Goal: Task Accomplishment & Management: Use online tool/utility

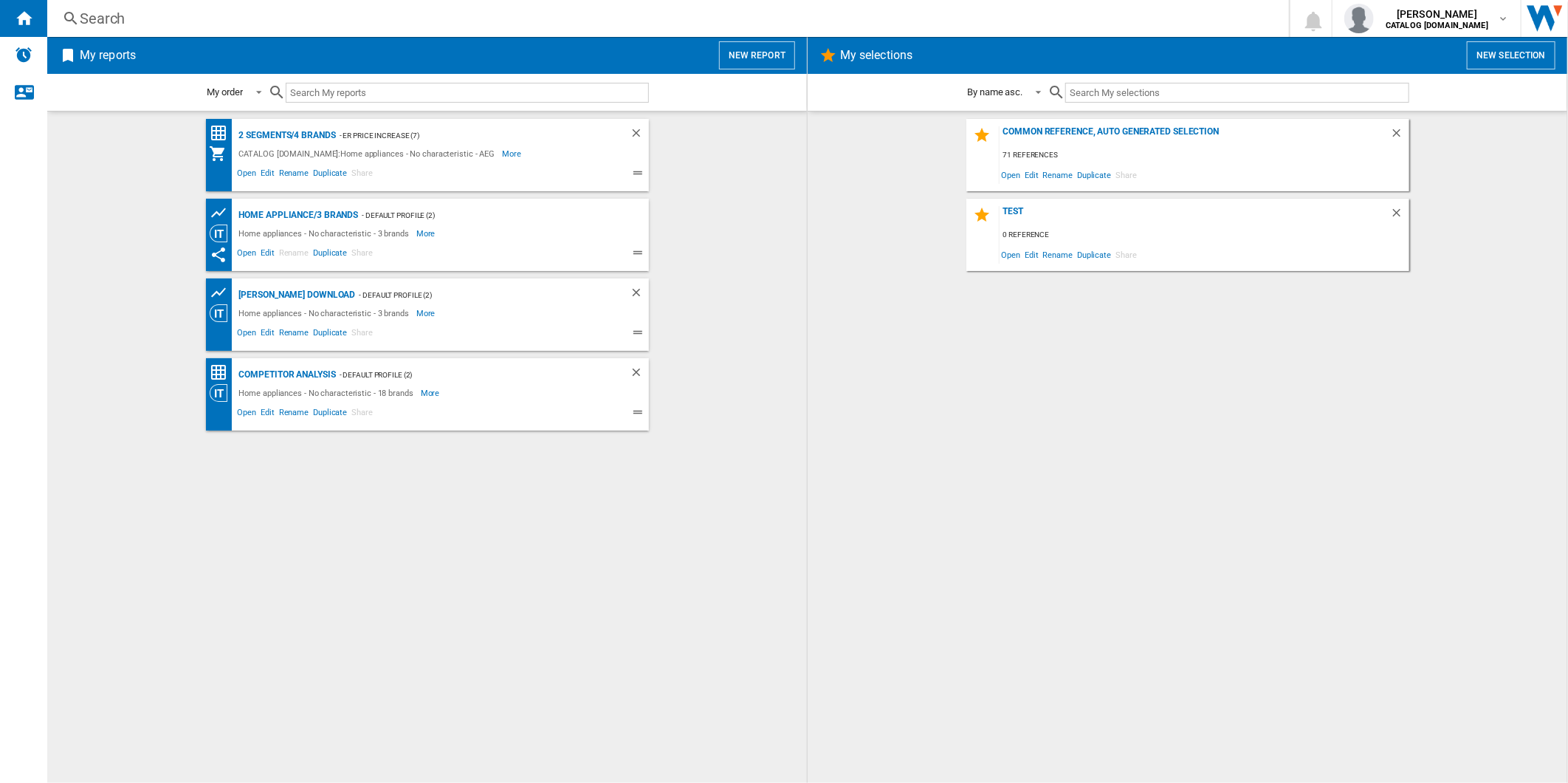
click at [787, 56] on button "New report" at bounding box center [757, 55] width 76 height 28
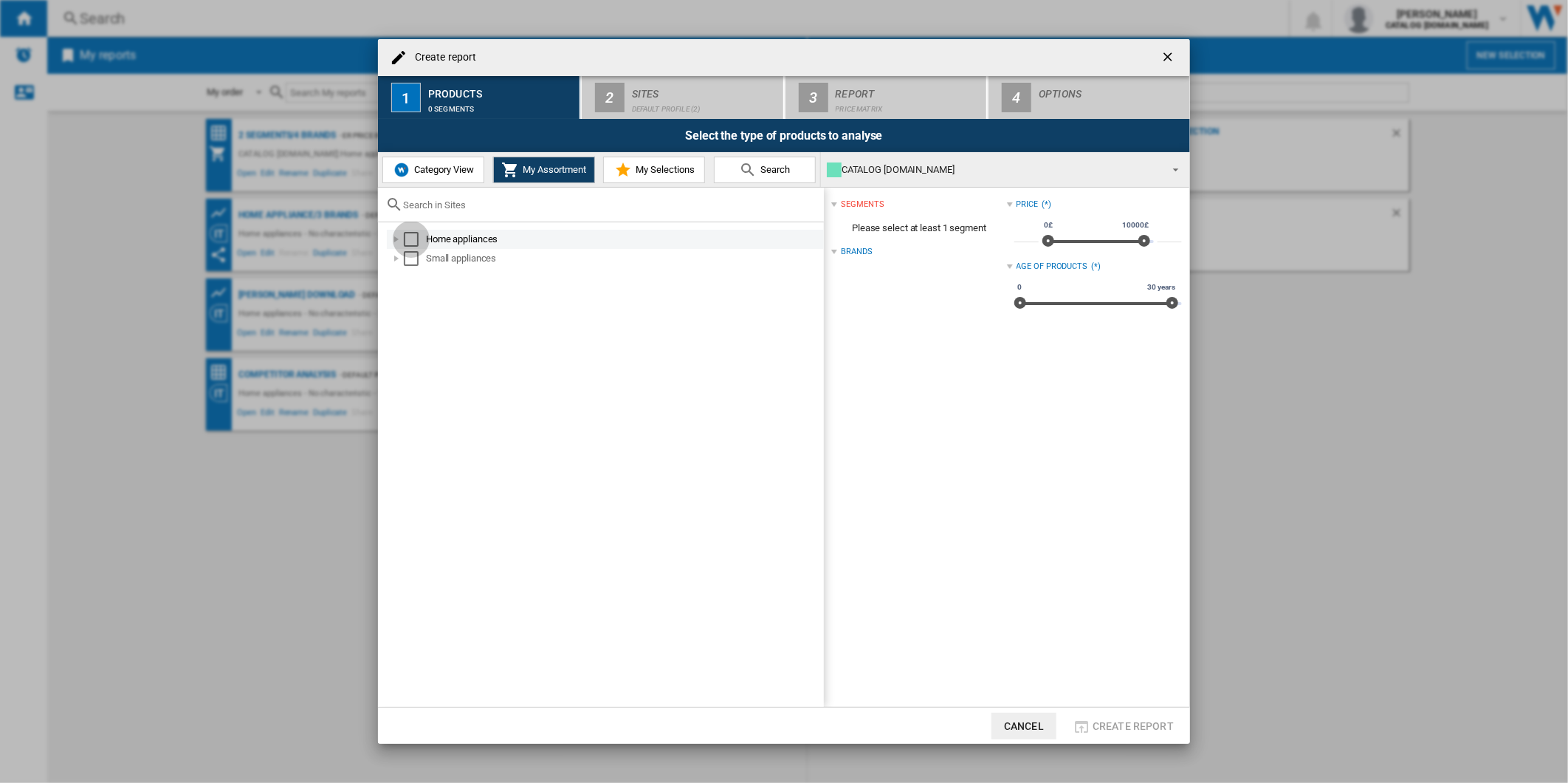
click at [410, 241] on div "Select" at bounding box center [411, 239] width 15 height 15
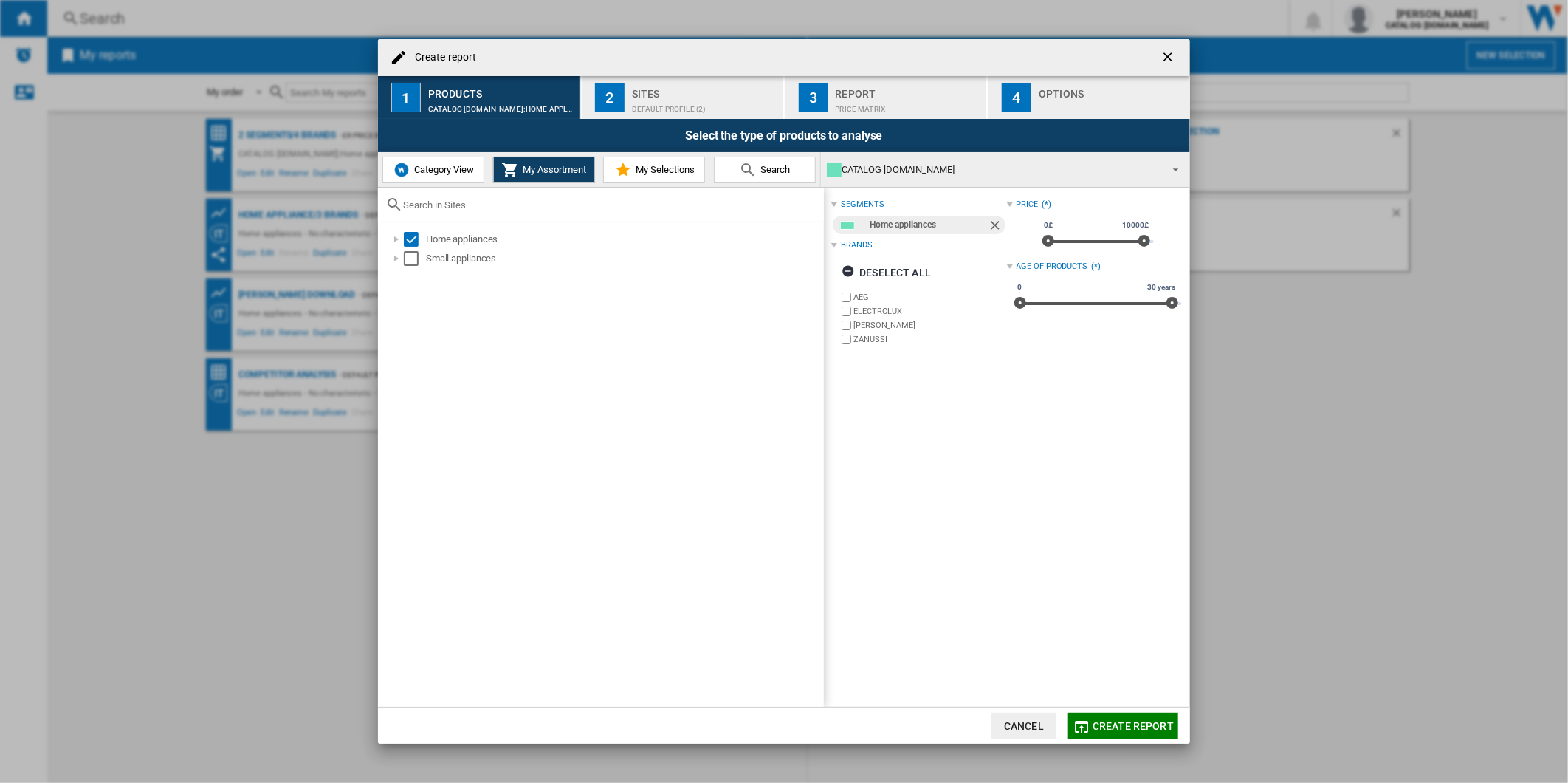
click at [629, 113] on button "2 Sites Default profile (2)" at bounding box center [683, 97] width 203 height 43
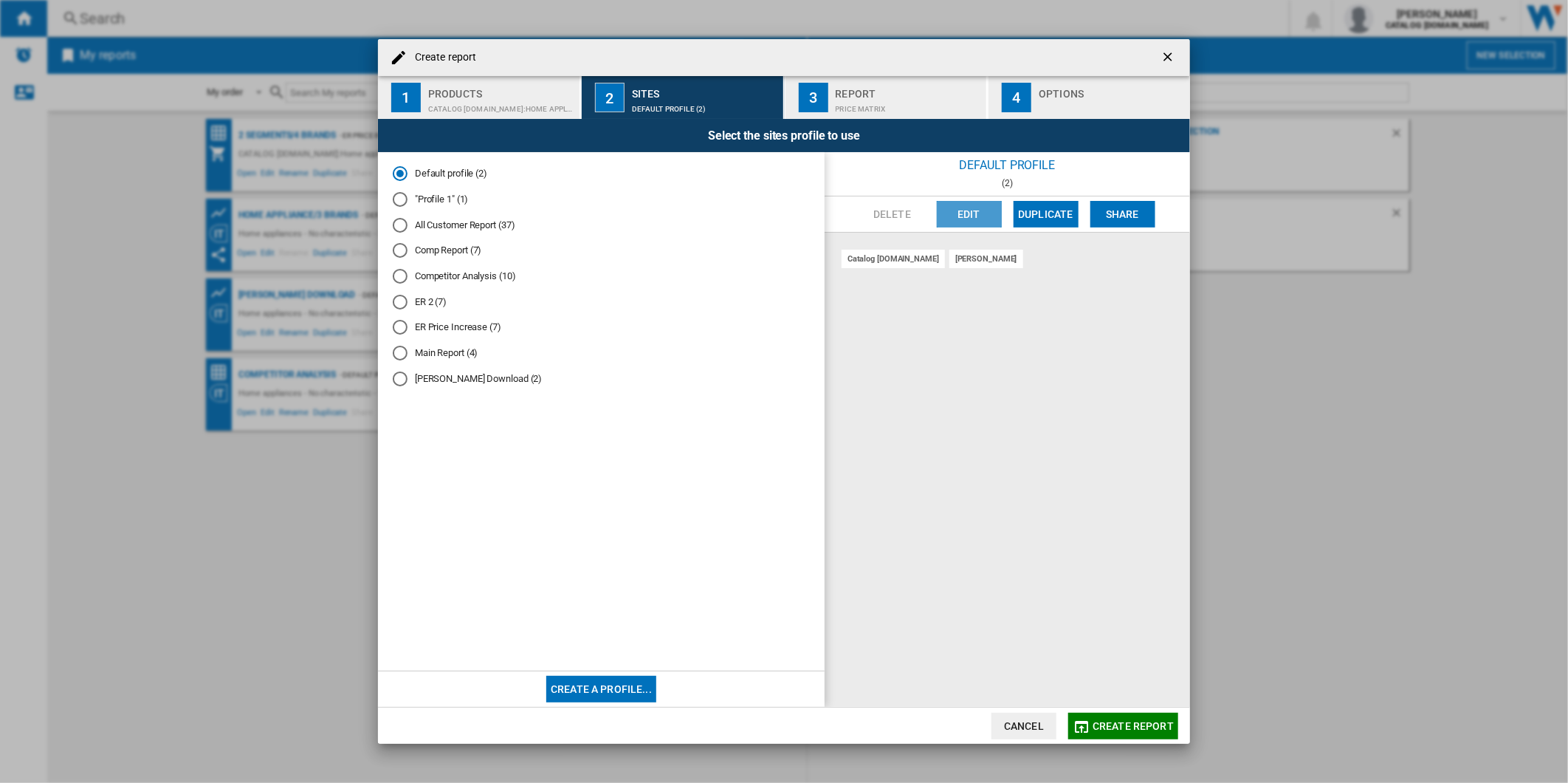
click at [980, 215] on button "Edit" at bounding box center [969, 214] width 65 height 26
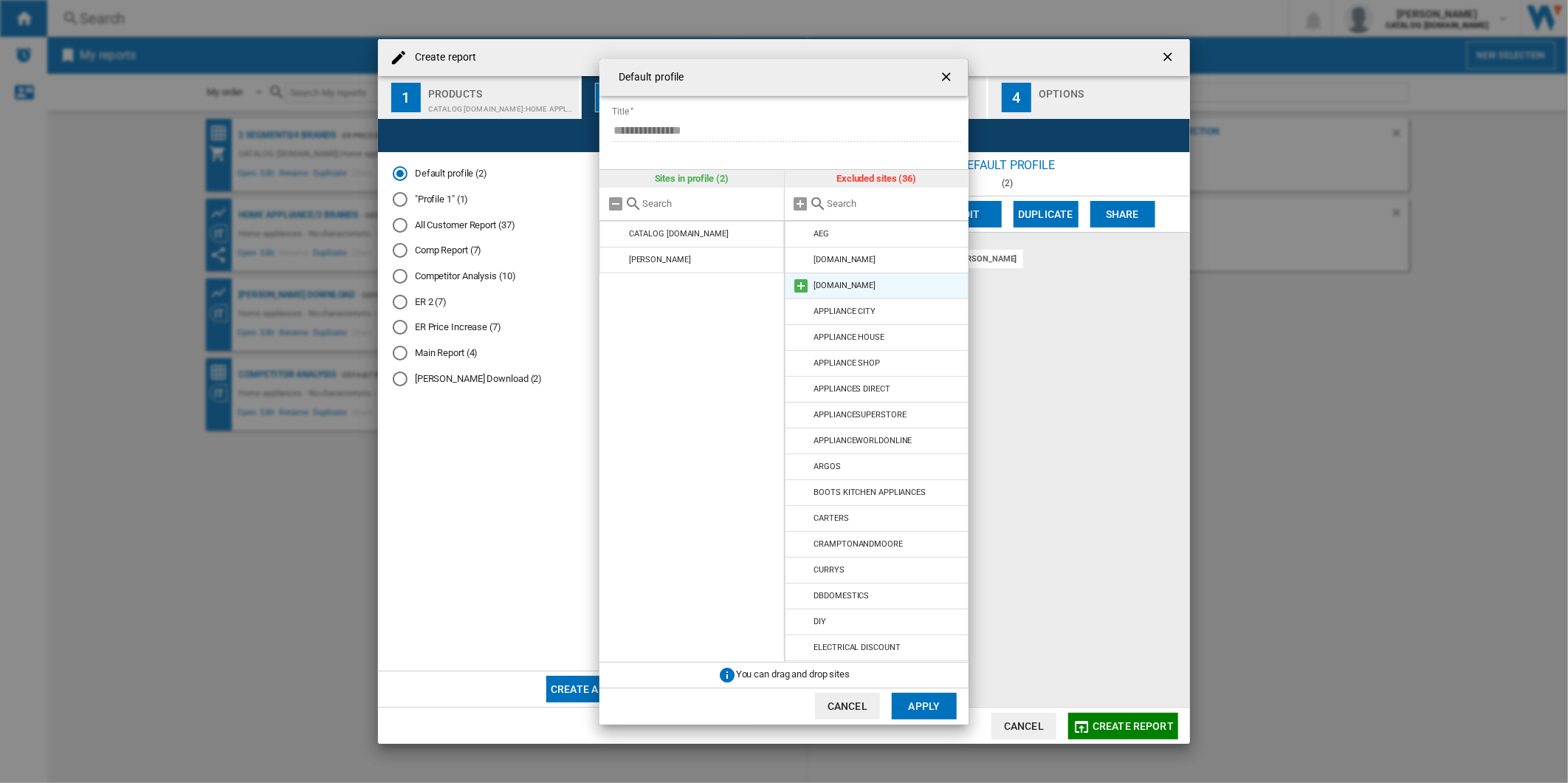
click at [803, 281] on md-icon at bounding box center [801, 285] width 17 height 17
click at [800, 548] on md-icon at bounding box center [801, 544] width 17 height 17
click at [919, 707] on button "Apply" at bounding box center [924, 706] width 65 height 26
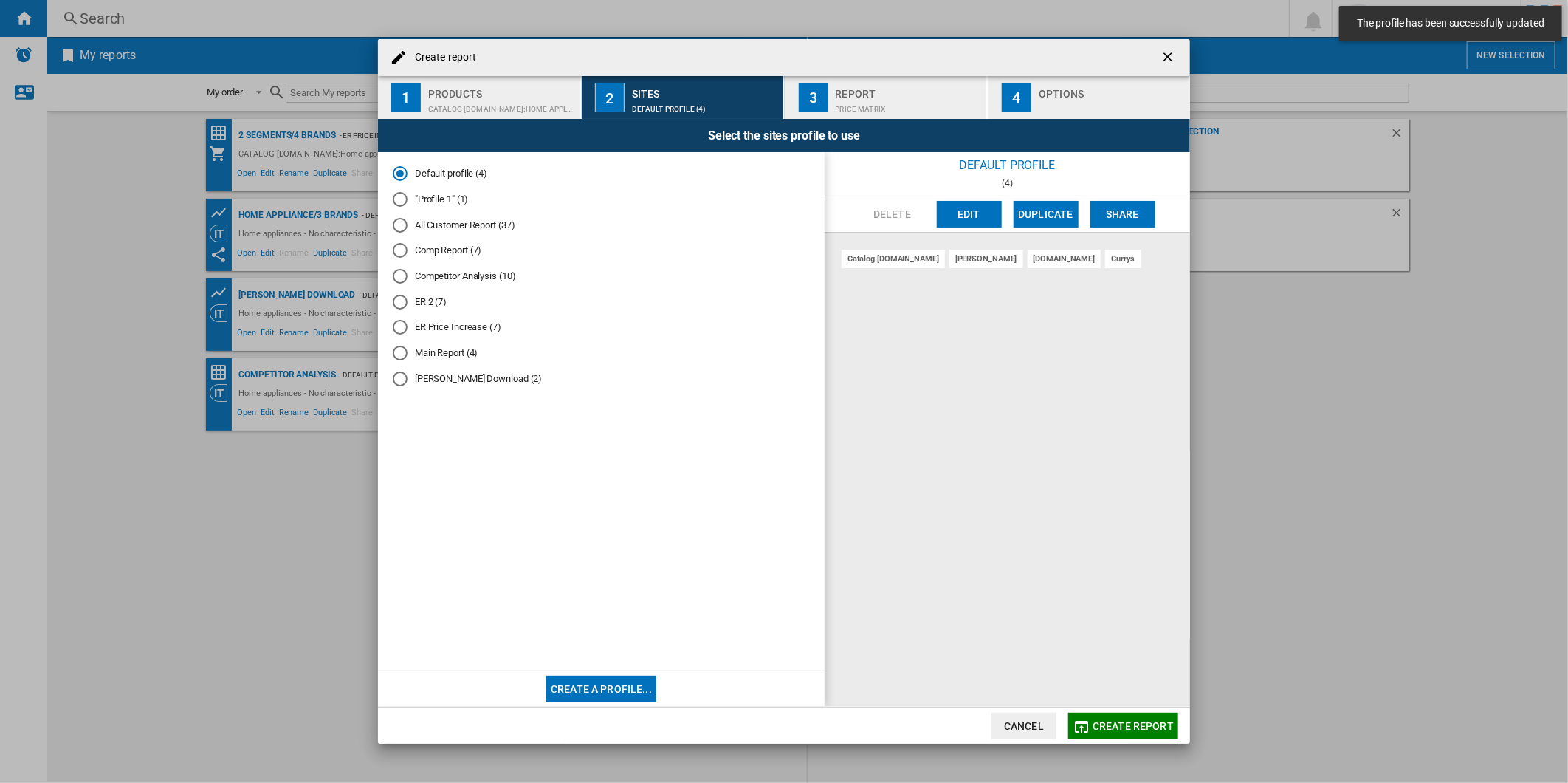
click at [855, 115] on button "3 Report Price Matrix" at bounding box center [886, 97] width 203 height 43
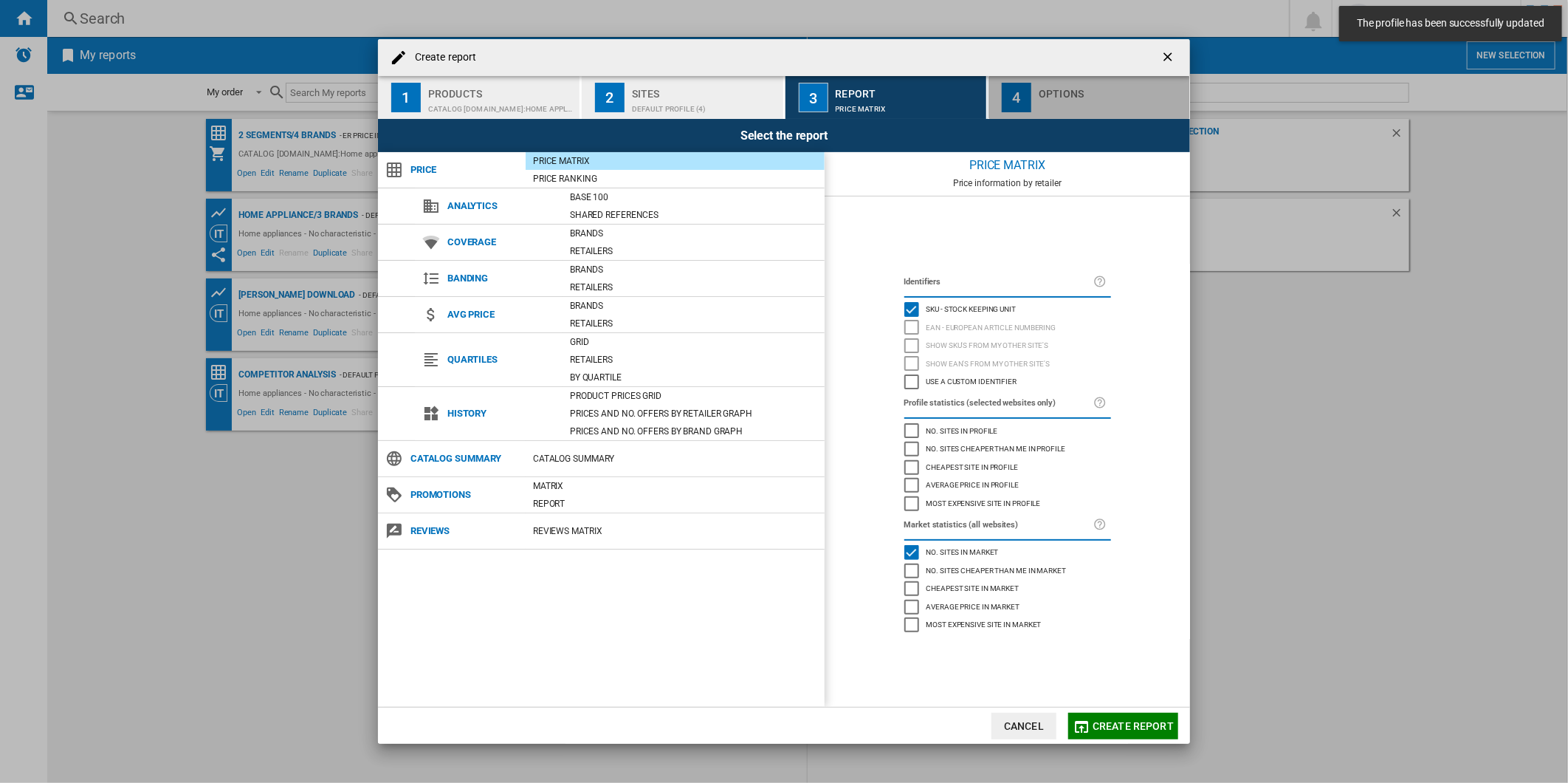
click at [1067, 91] on div "Options" at bounding box center [1112, 89] width 146 height 15
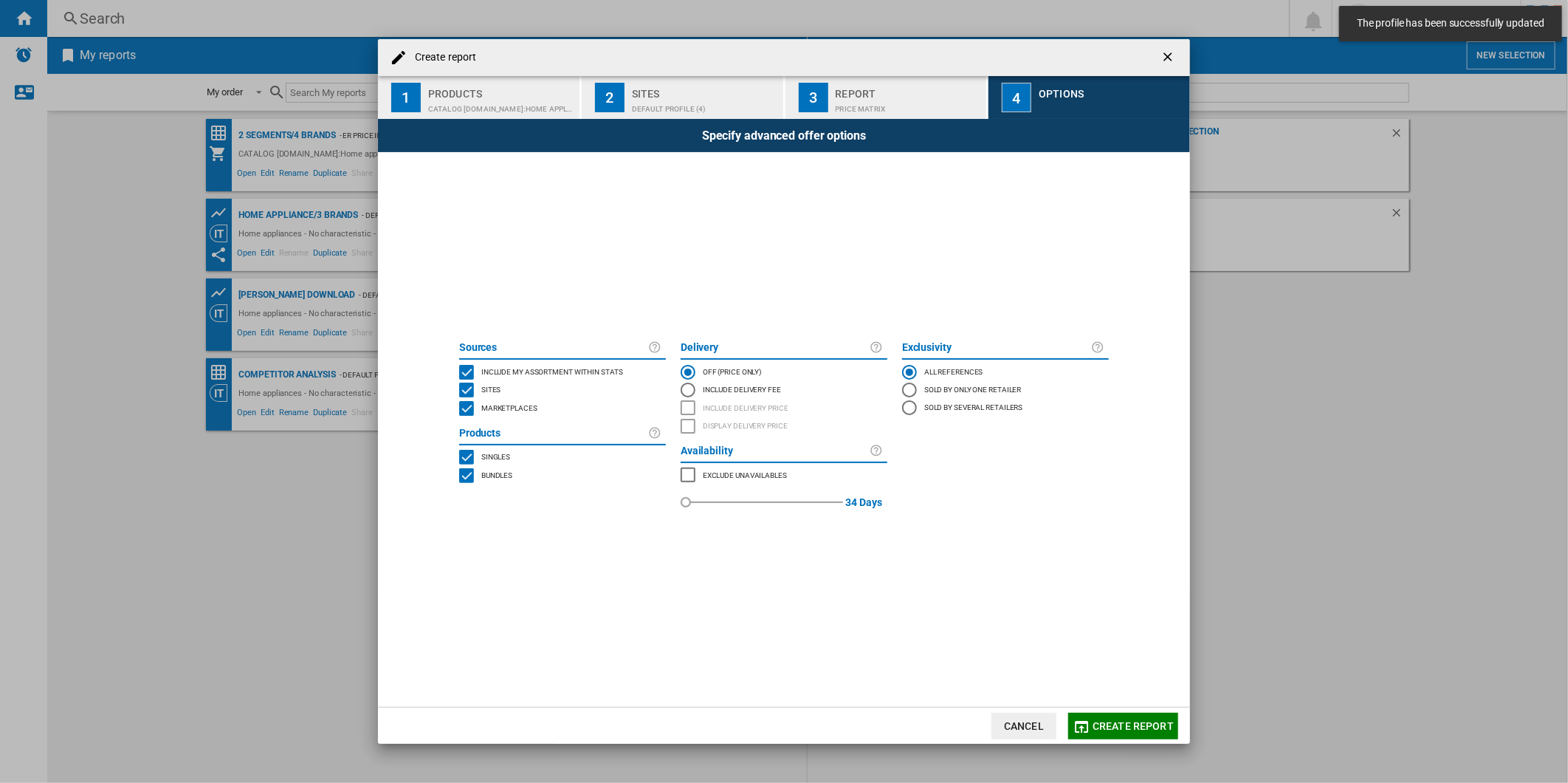
click at [1122, 729] on span "Create report" at bounding box center [1133, 726] width 81 height 12
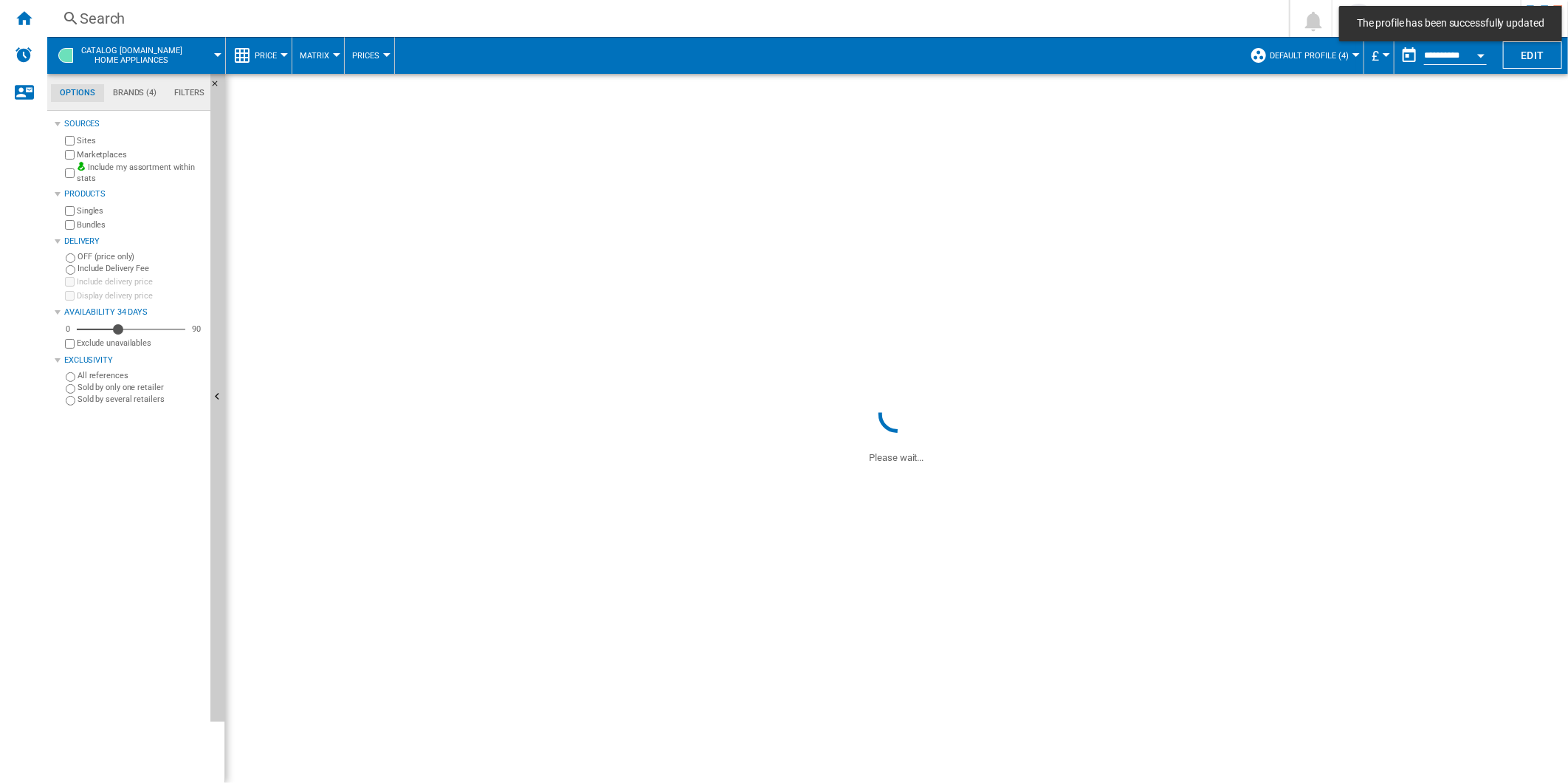
click at [602, 25] on div "Search" at bounding box center [665, 18] width 1171 height 21
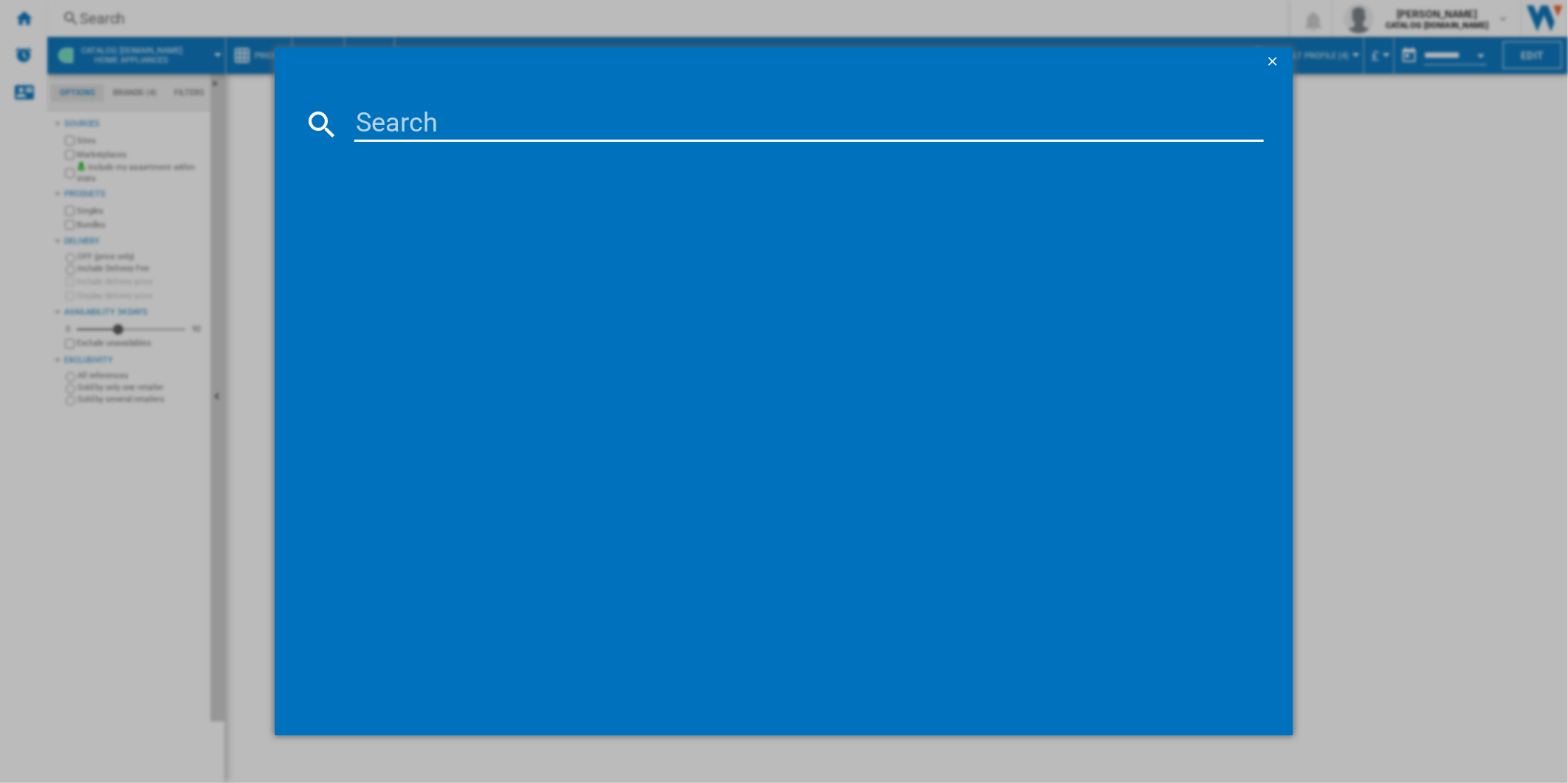
click at [558, 128] on input at bounding box center [809, 124] width 910 height 36
paste input "LWR7185M4B"
type input "LWR7185M4B"
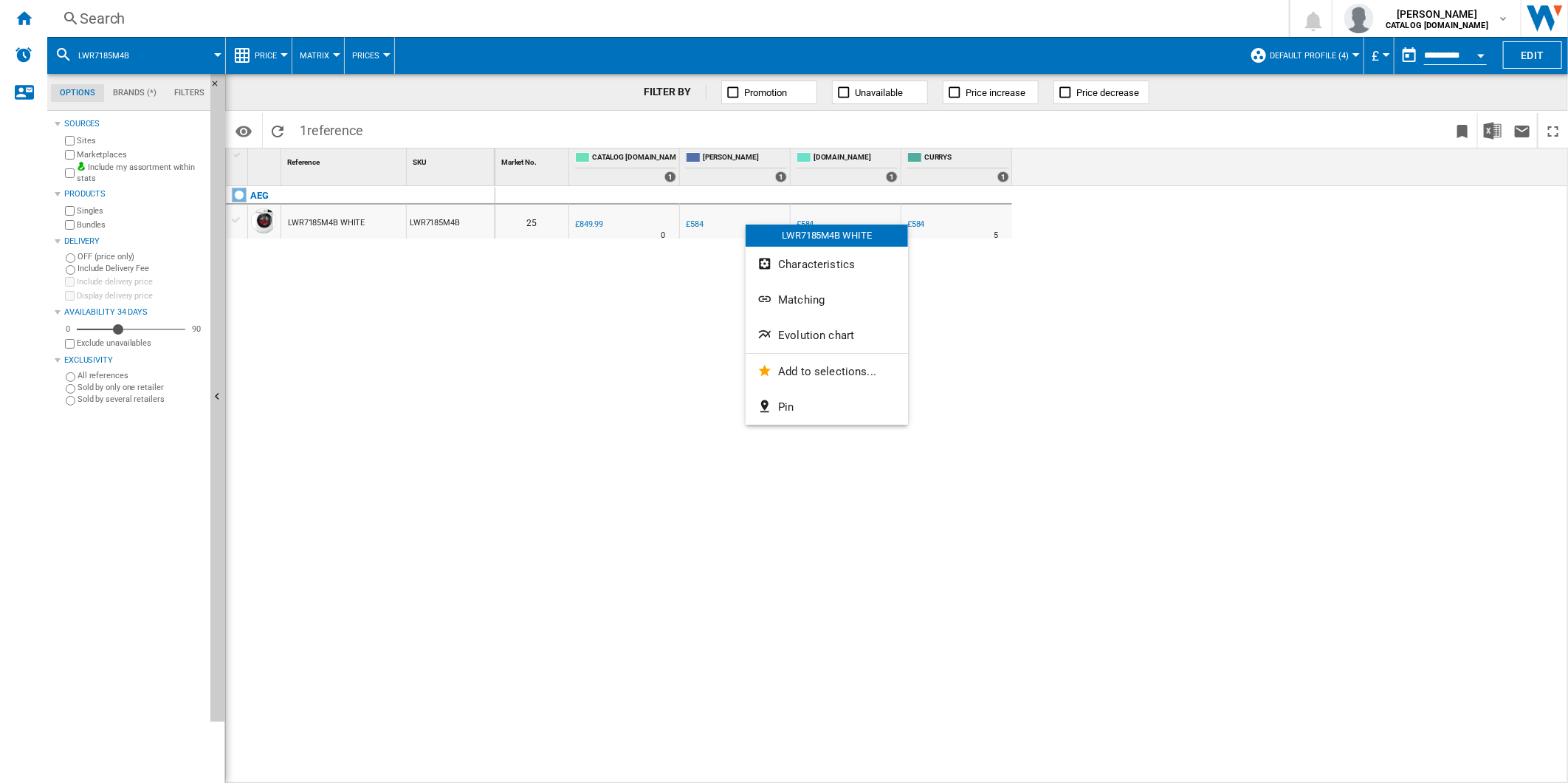
click at [850, 338] on span "Evolution chart" at bounding box center [816, 335] width 76 height 14
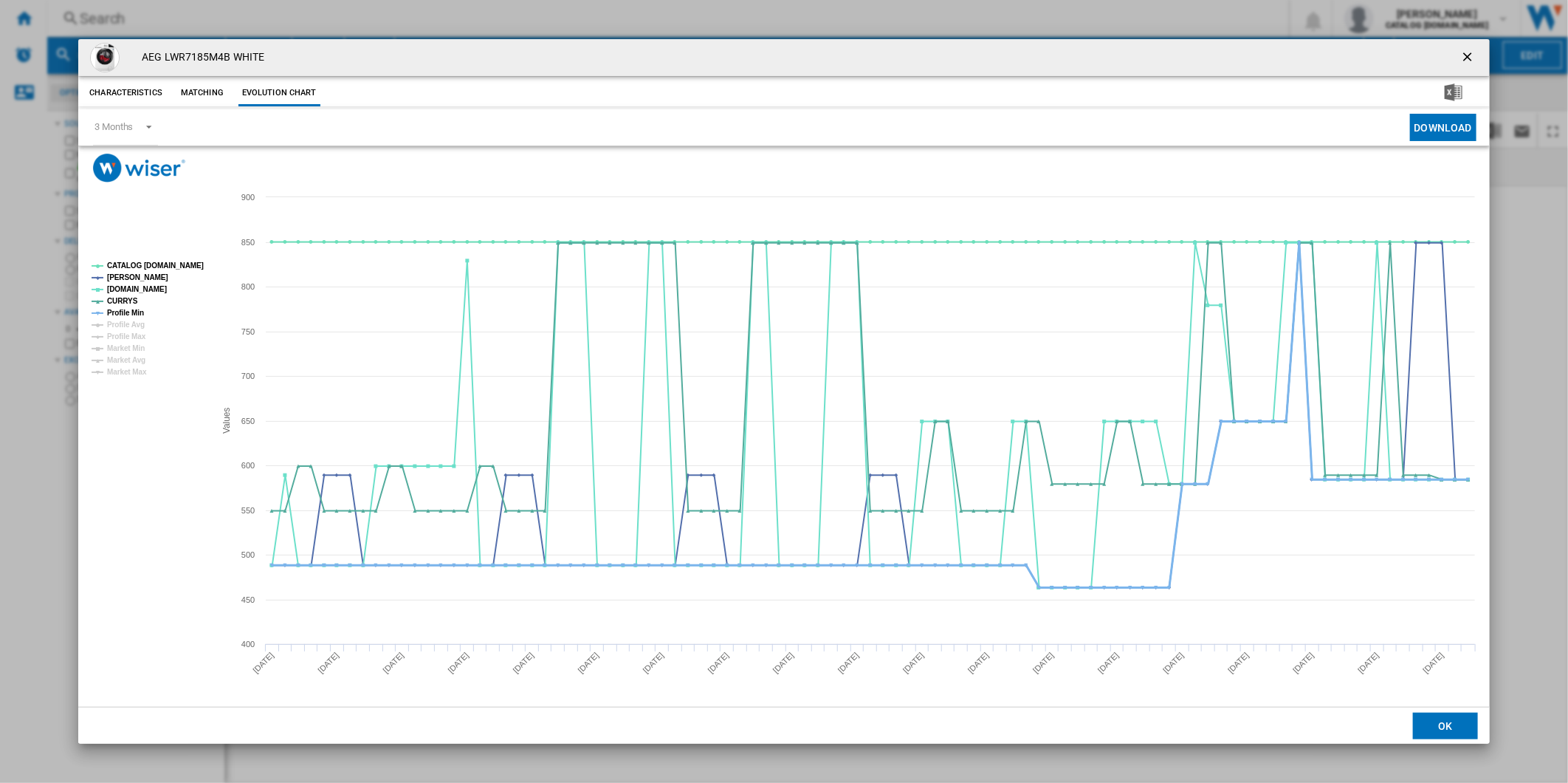
click at [121, 315] on tspan "Profile Min" at bounding box center [126, 312] width 37 height 8
click at [151, 269] on tspan "CATALOG [DOMAIN_NAME]" at bounding box center [156, 265] width 96 height 8
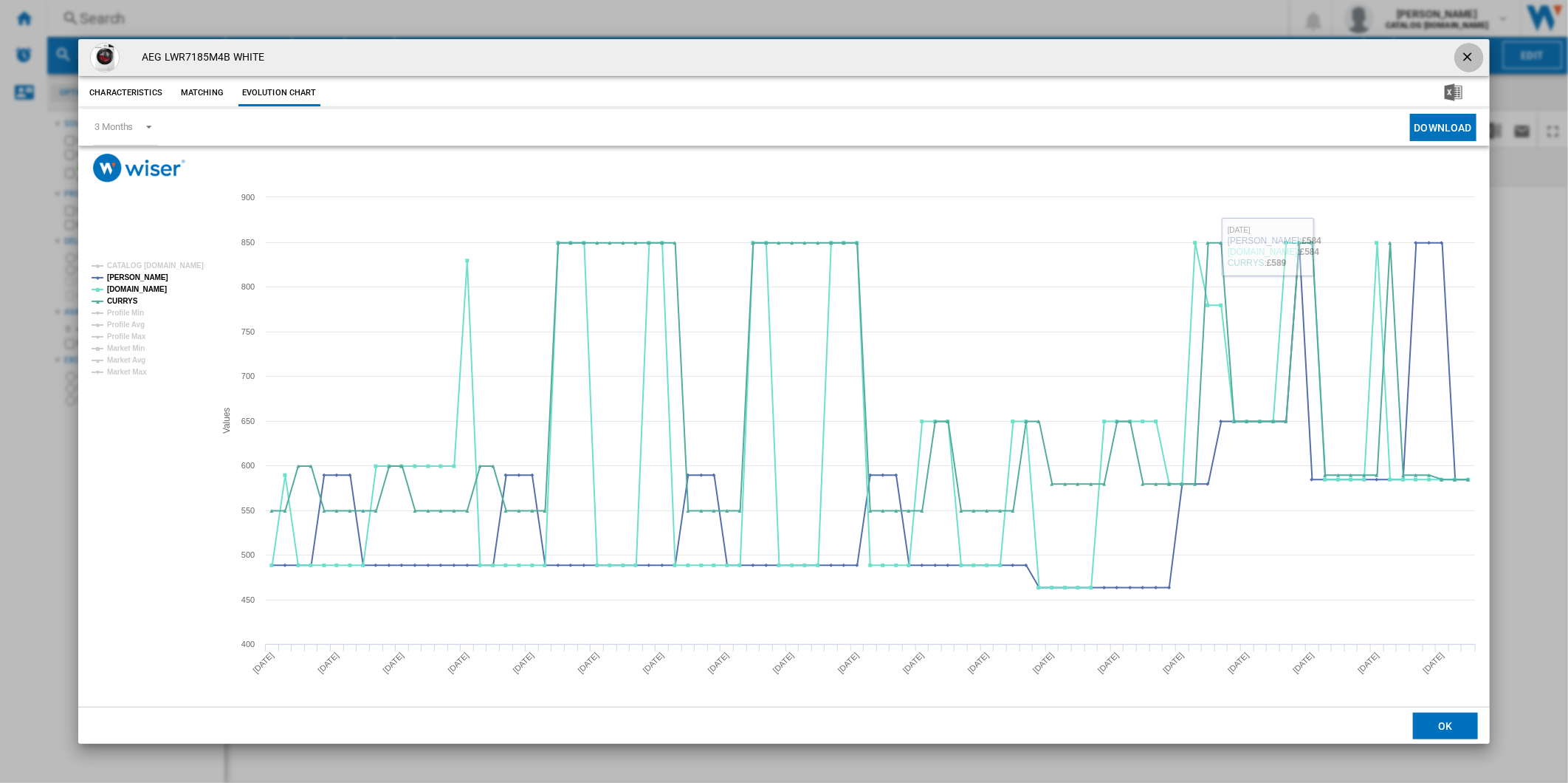
click at [1470, 59] on ng-md-icon "getI18NText('BUTTONS.CLOSE_DIALOG')" at bounding box center [1469, 57] width 17 height 17
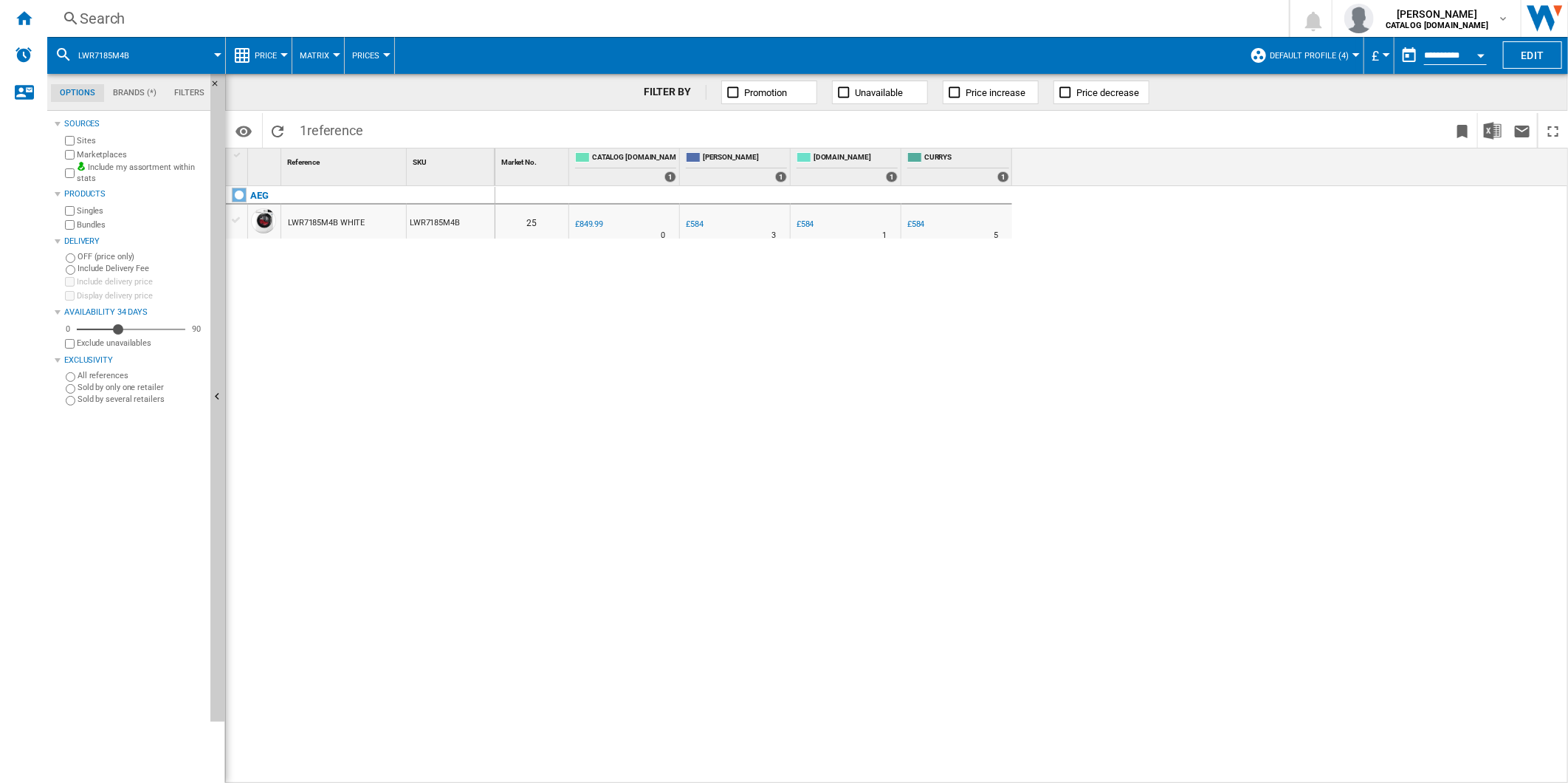
click at [543, 18] on div "Search" at bounding box center [665, 18] width 1171 height 21
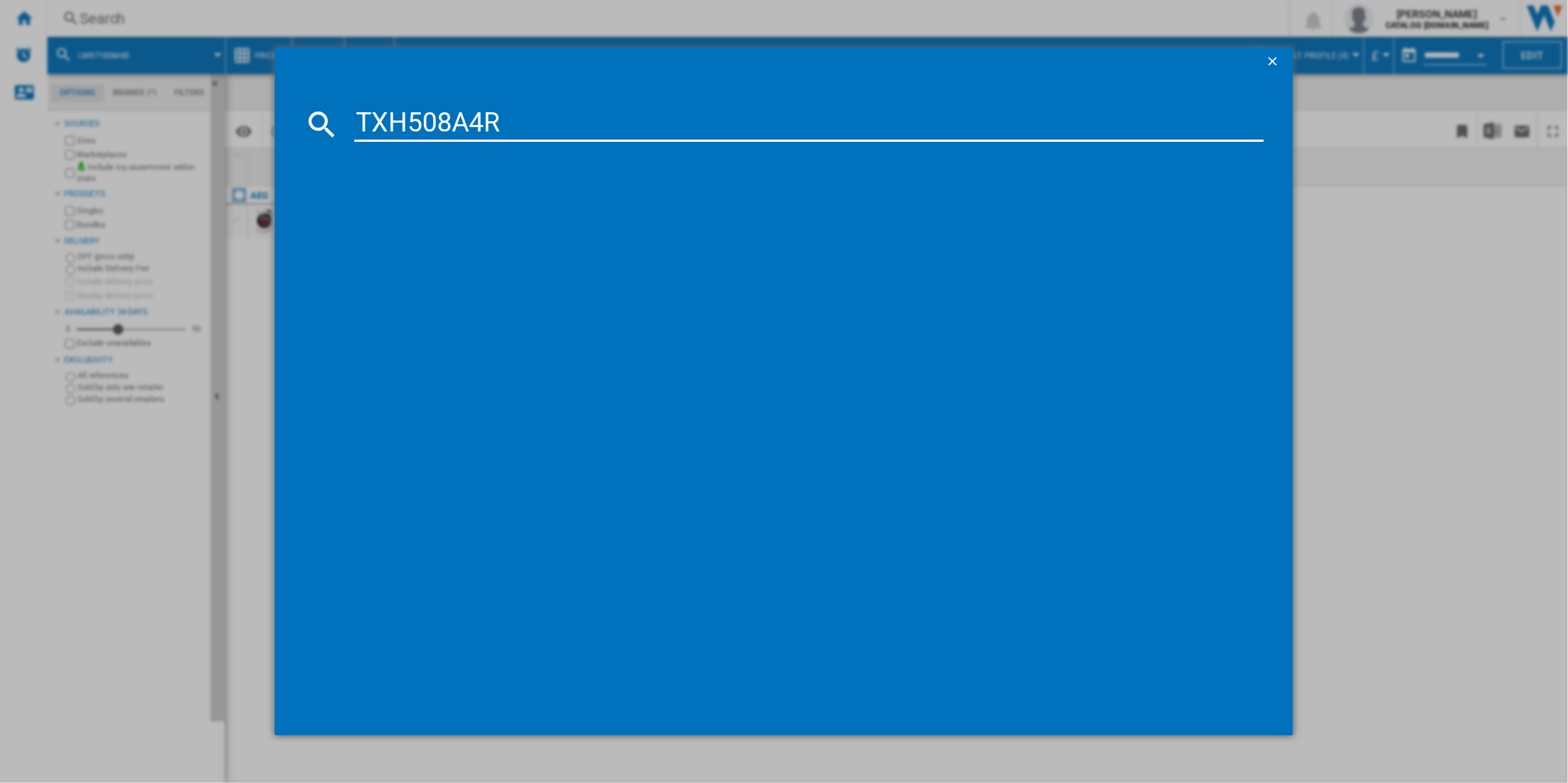
type input "TXH508A4R"
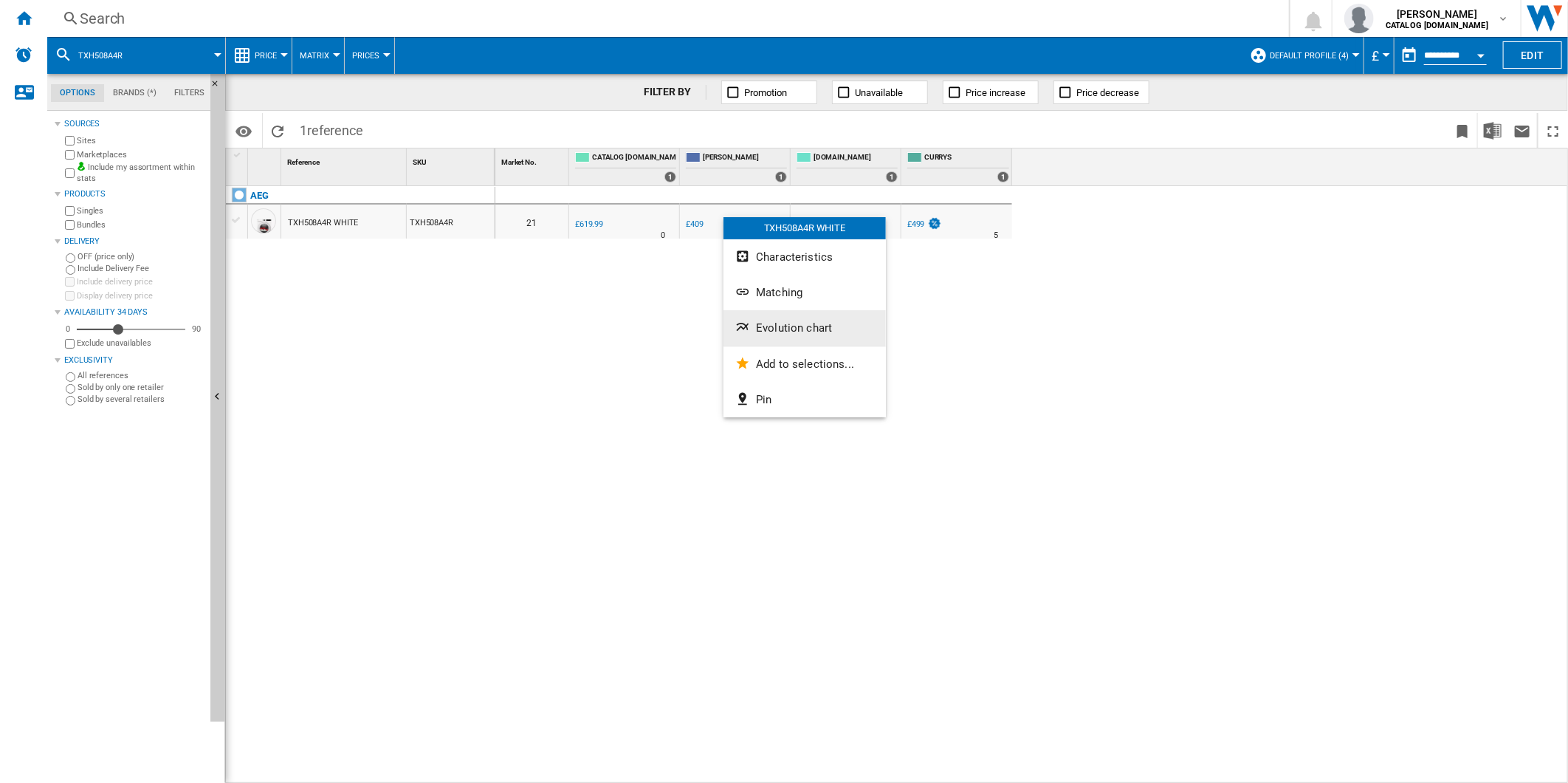
click at [770, 327] on span "Evolution chart" at bounding box center [794, 328] width 76 height 14
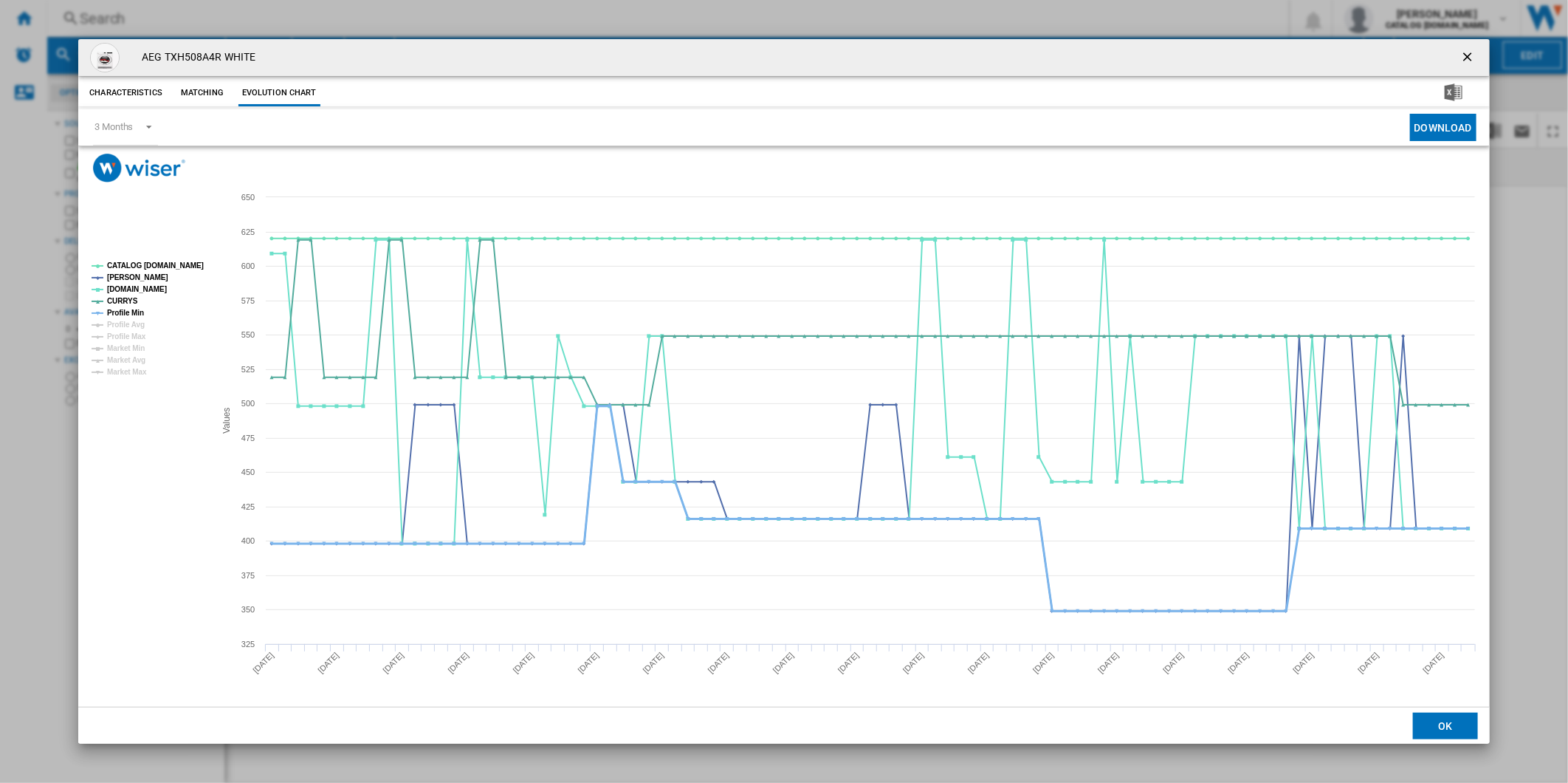
click at [127, 312] on tspan "Profile Min" at bounding box center [126, 312] width 37 height 8
click at [146, 263] on tspan "CATALOG [DOMAIN_NAME]" at bounding box center [156, 265] width 96 height 8
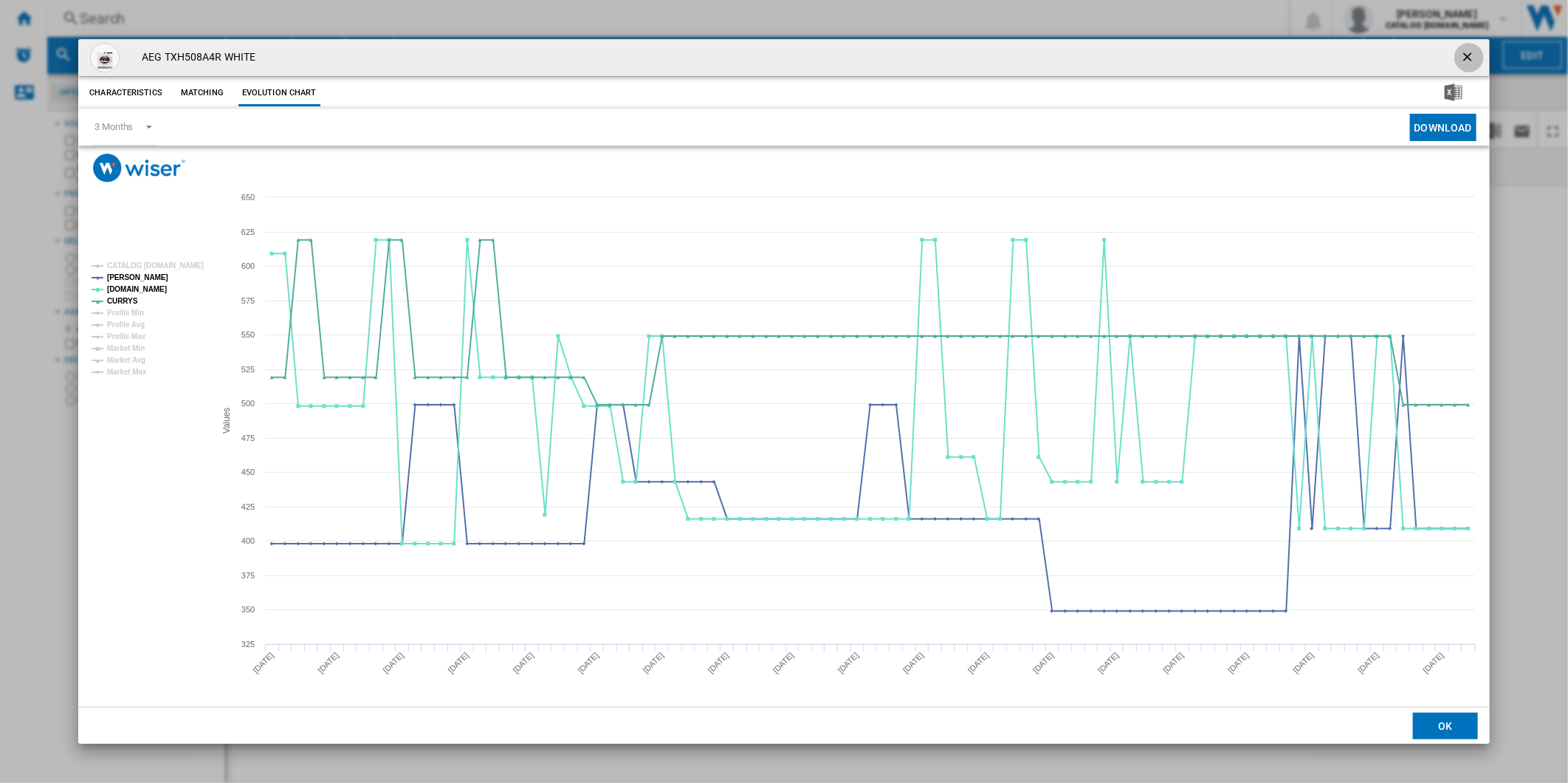
click at [1474, 54] on ng-md-icon "getI18NText('BUTTONS.CLOSE_DIALOG')" at bounding box center [1469, 57] width 17 height 17
